Goal: Transaction & Acquisition: Purchase product/service

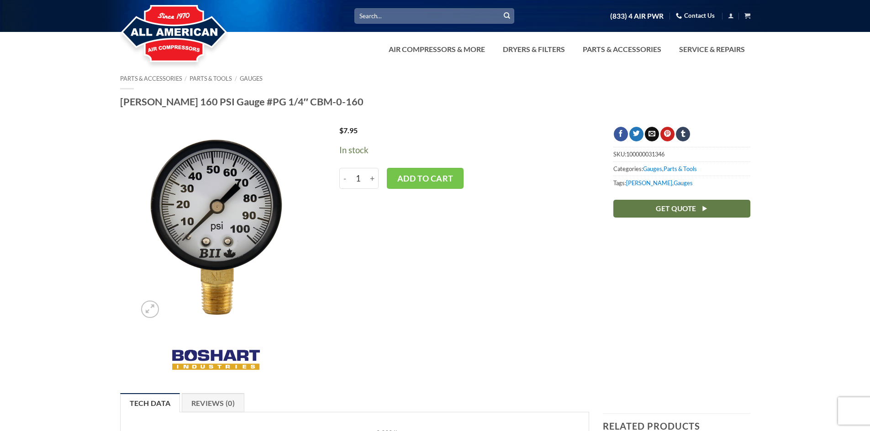
click at [224, 101] on h1 "[PERSON_NAME] 160 PSI Gauge #PG 1/4″ CBM-0-160" at bounding box center [435, 101] width 630 height 13
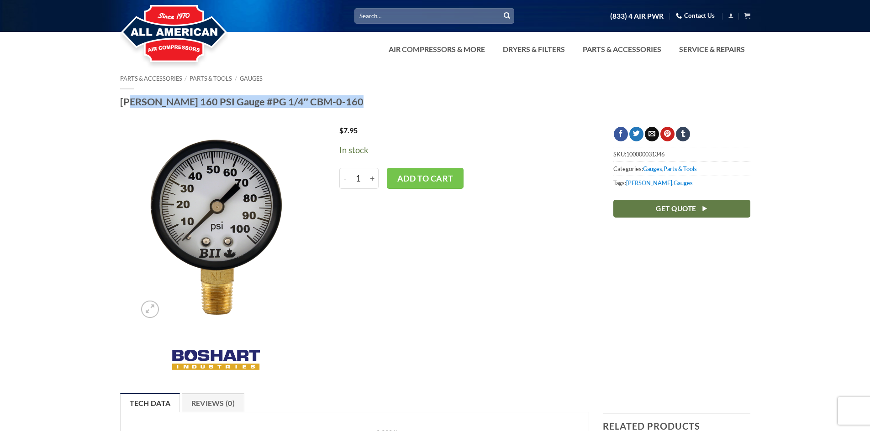
click at [224, 101] on h1 "[PERSON_NAME] 160 PSI Gauge #PG 1/4″ CBM-0-160" at bounding box center [435, 101] width 630 height 13
copy div "[PERSON_NAME] 160 PSI Gauge #PG 1/4″ CBM-0-160"
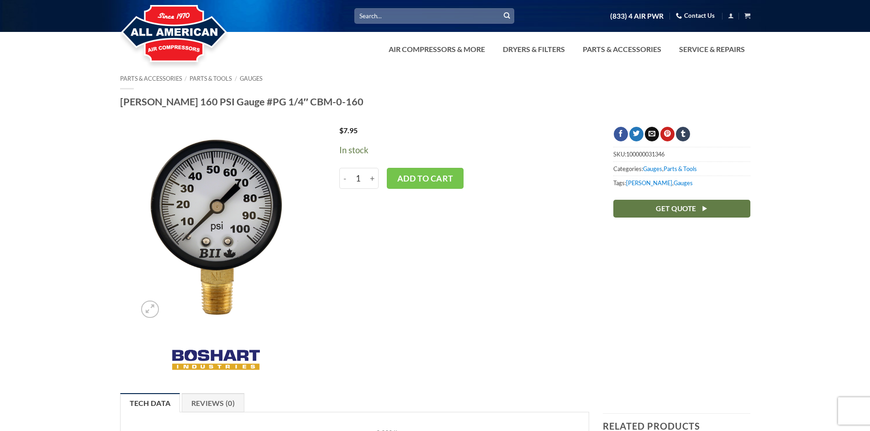
click at [442, 266] on div "$ 7.95 In stock - Boshart 160 PSI Gauge #PG 1/4" CBM-0-160 quantity 1 + Add to …" at bounding box center [462, 255] width 274 height 257
click at [240, 235] on img at bounding box center [215, 225] width 158 height 196
